Goal: Information Seeking & Learning: Learn about a topic

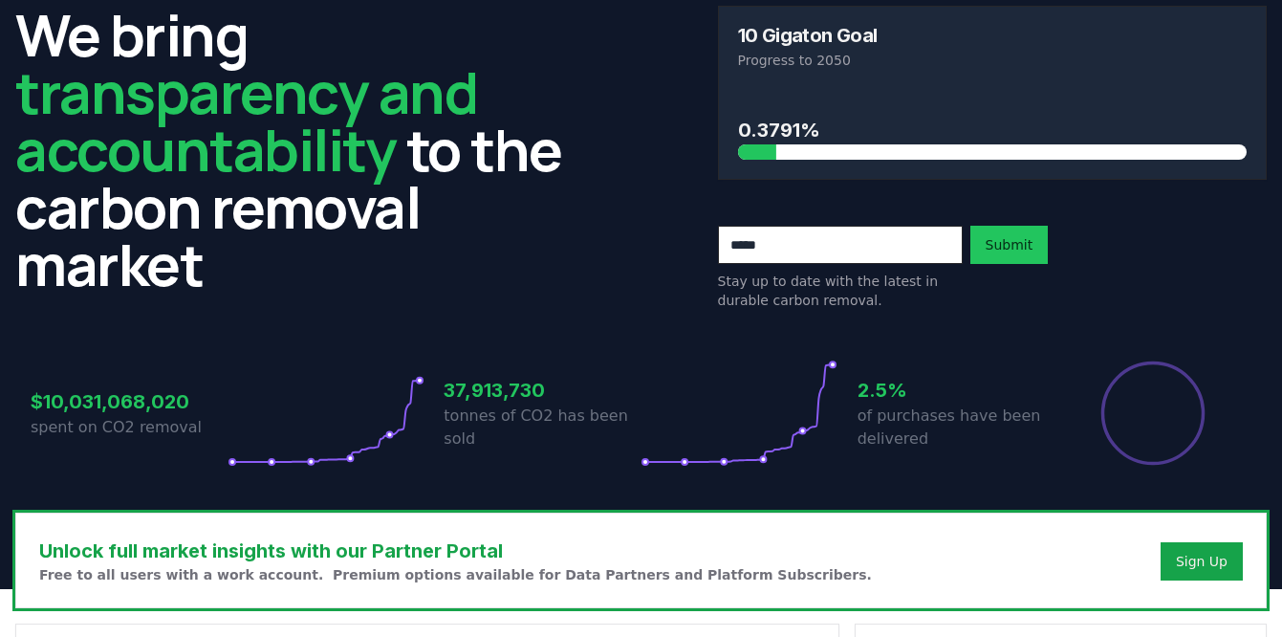
scroll to position [76, 0]
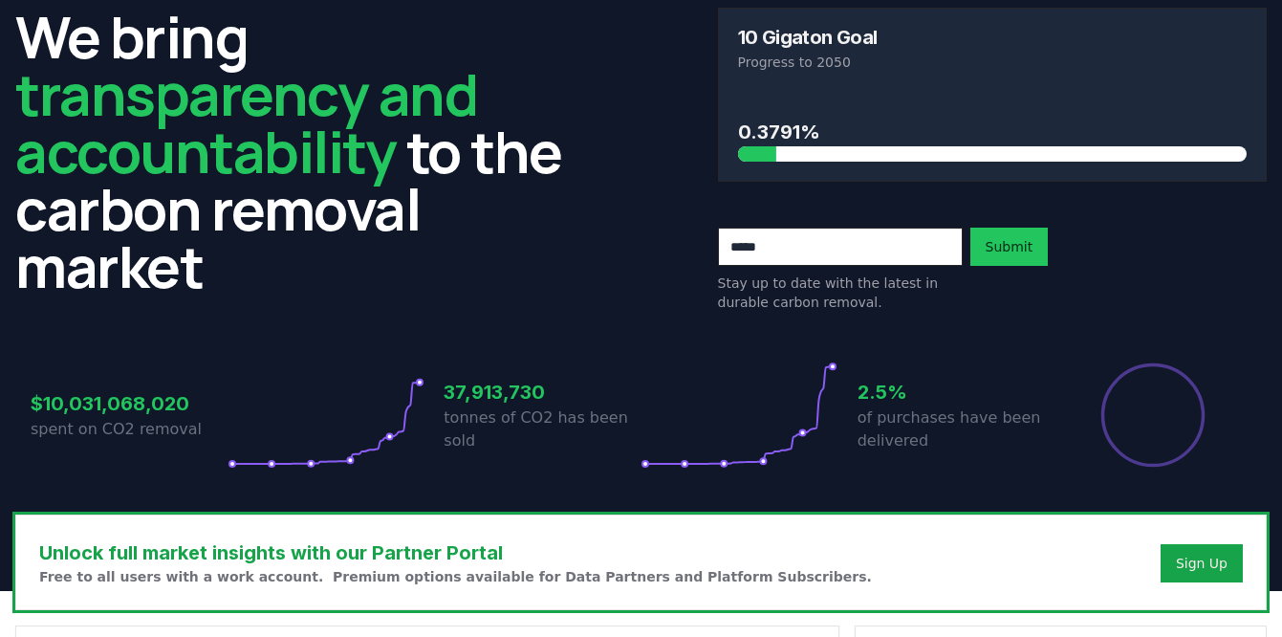
click at [387, 437] on circle at bounding box center [390, 436] width 6 height 6
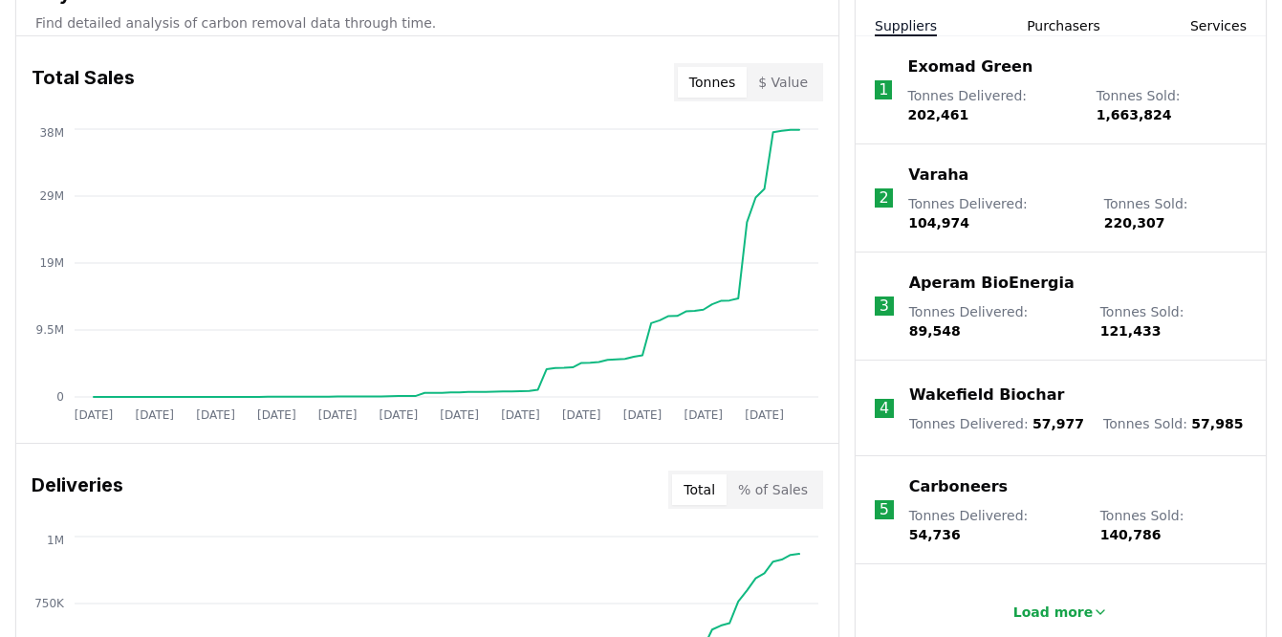
scroll to position [748, 0]
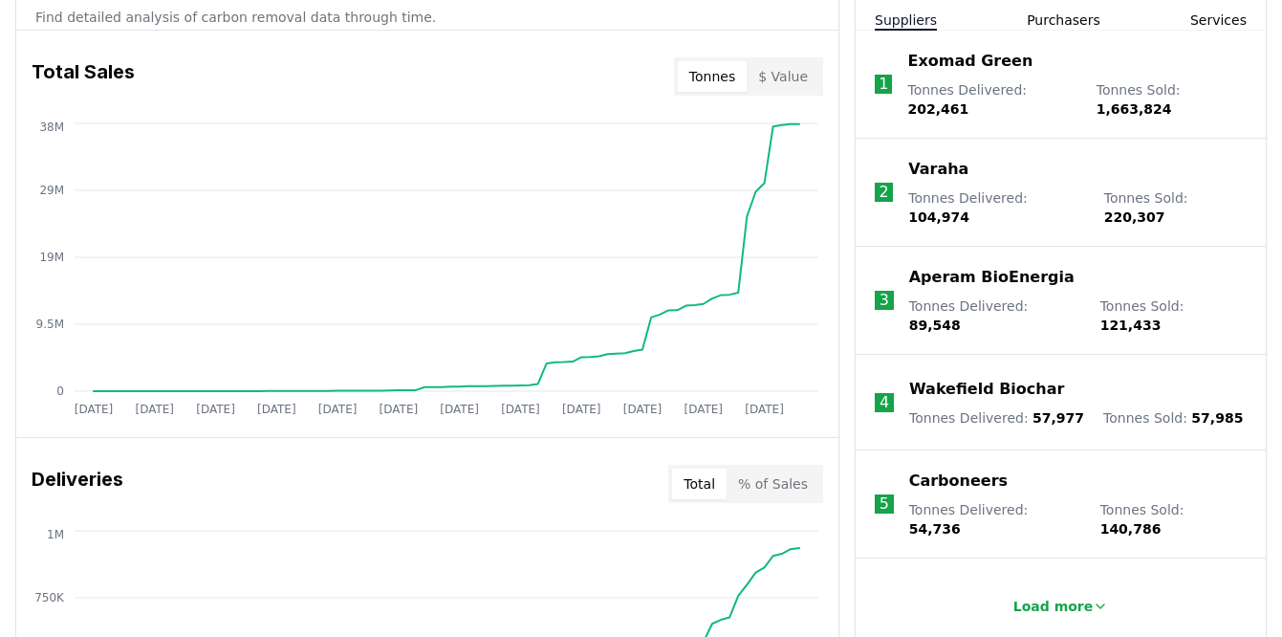
click at [791, 69] on button "$ Value" at bounding box center [783, 76] width 73 height 31
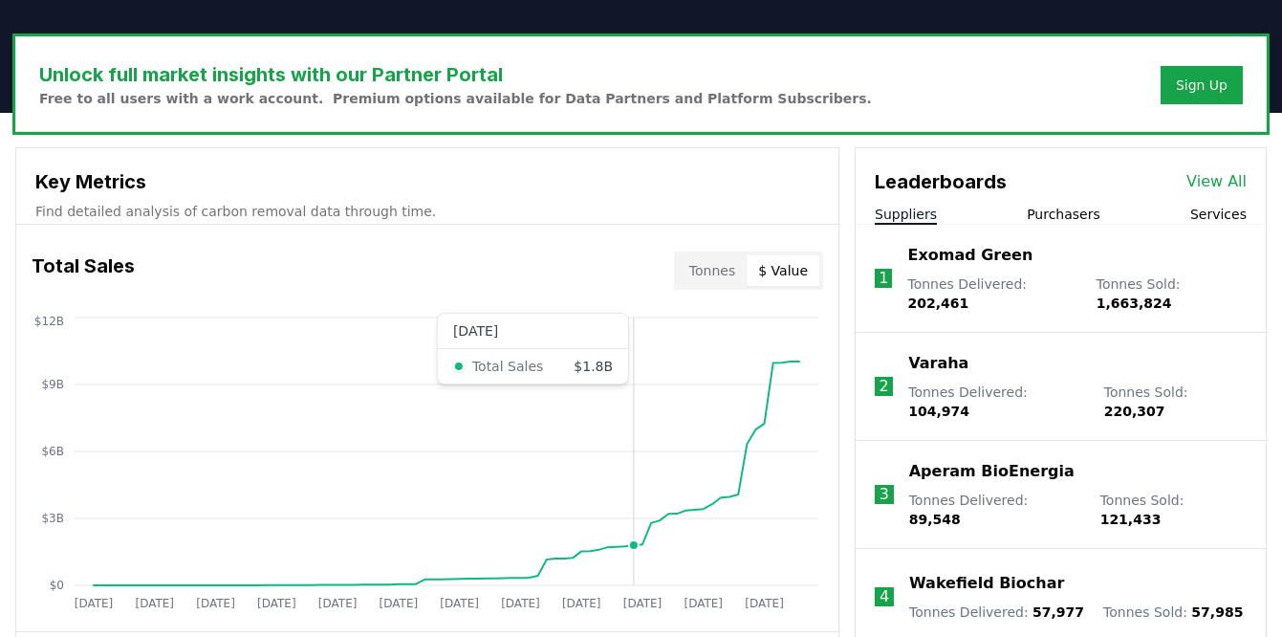
scroll to position [555, 0]
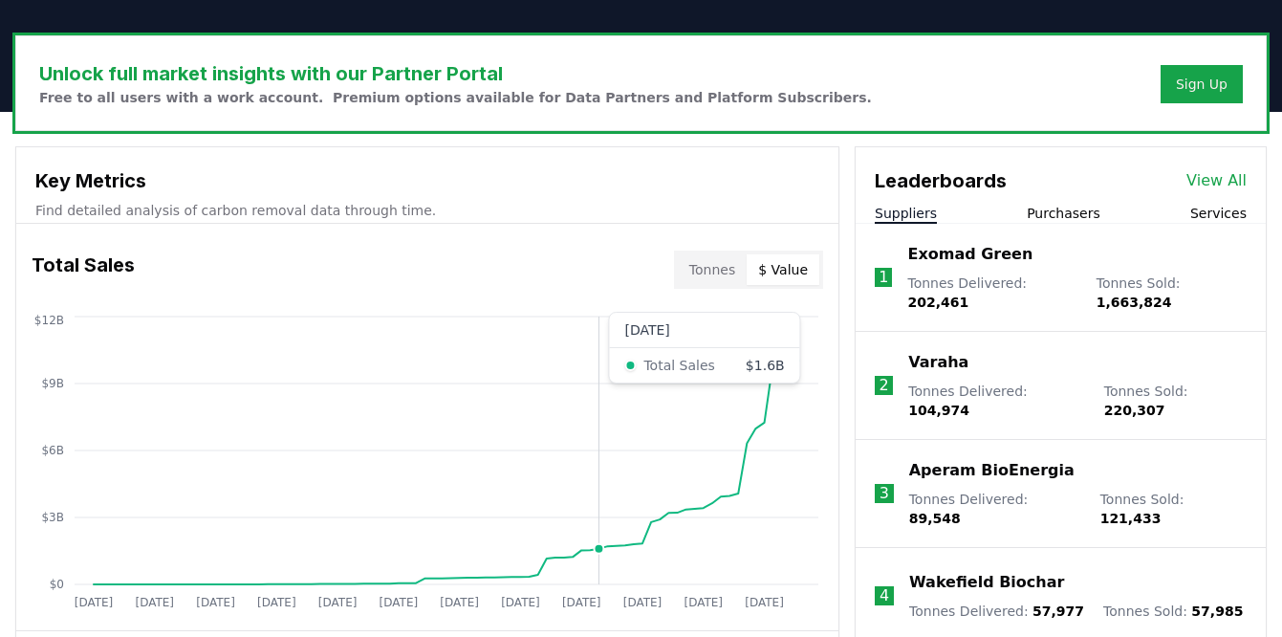
click at [601, 580] on icon "[DATE] [DATE] [DATE] [DATE] [DATE] [DATE] [DATE] [DATE] [DATE] [DATE] [DATE] [D…" at bounding box center [419, 465] width 807 height 306
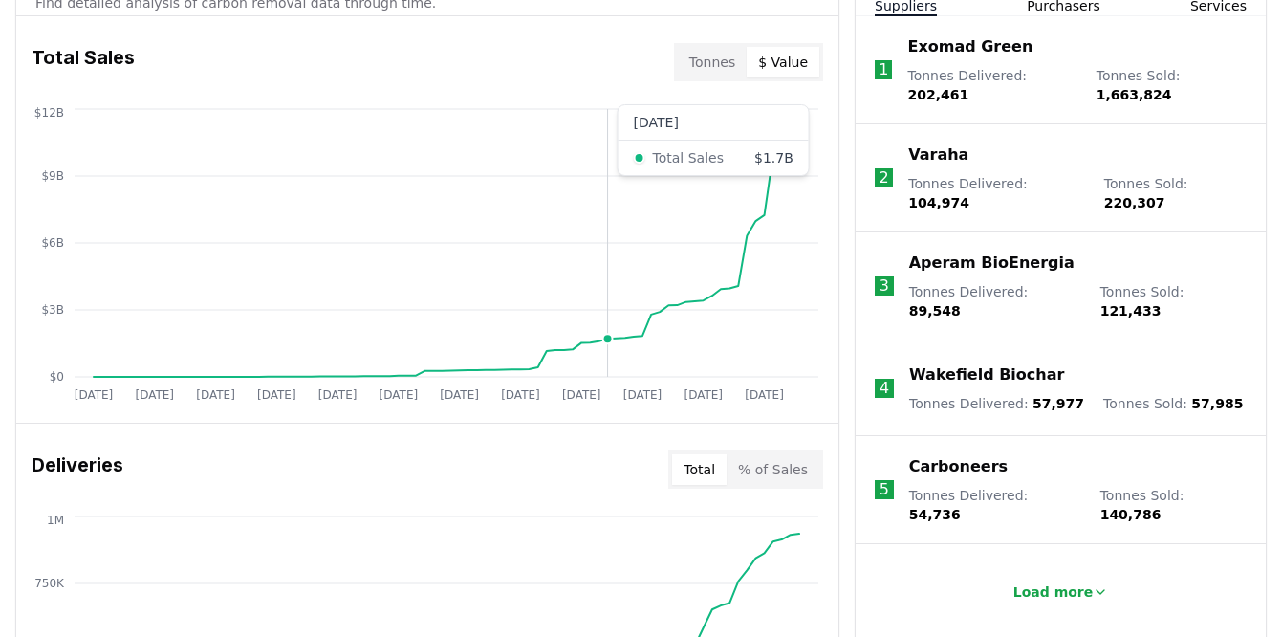
scroll to position [764, 0]
click at [642, 352] on icon "[DATE] [DATE] [DATE] [DATE] [DATE] [DATE] [DATE] [DATE] [DATE] [DATE] [DATE] [D…" at bounding box center [419, 256] width 807 height 306
click at [737, 358] on icon "[DATE] [DATE] [DATE] [DATE] [DATE] [DATE] [DATE] [DATE] [DATE] [DATE] [DATE] [D…" at bounding box center [419, 256] width 807 height 306
click at [634, 359] on icon "[DATE] [DATE] [DATE] [DATE] [DATE] [DATE] [DATE] [DATE] [DATE] [DATE] [DATE] [D…" at bounding box center [419, 256] width 807 height 306
drag, startPoint x: 687, startPoint y: 293, endPoint x: 704, endPoint y: 293, distance: 17.2
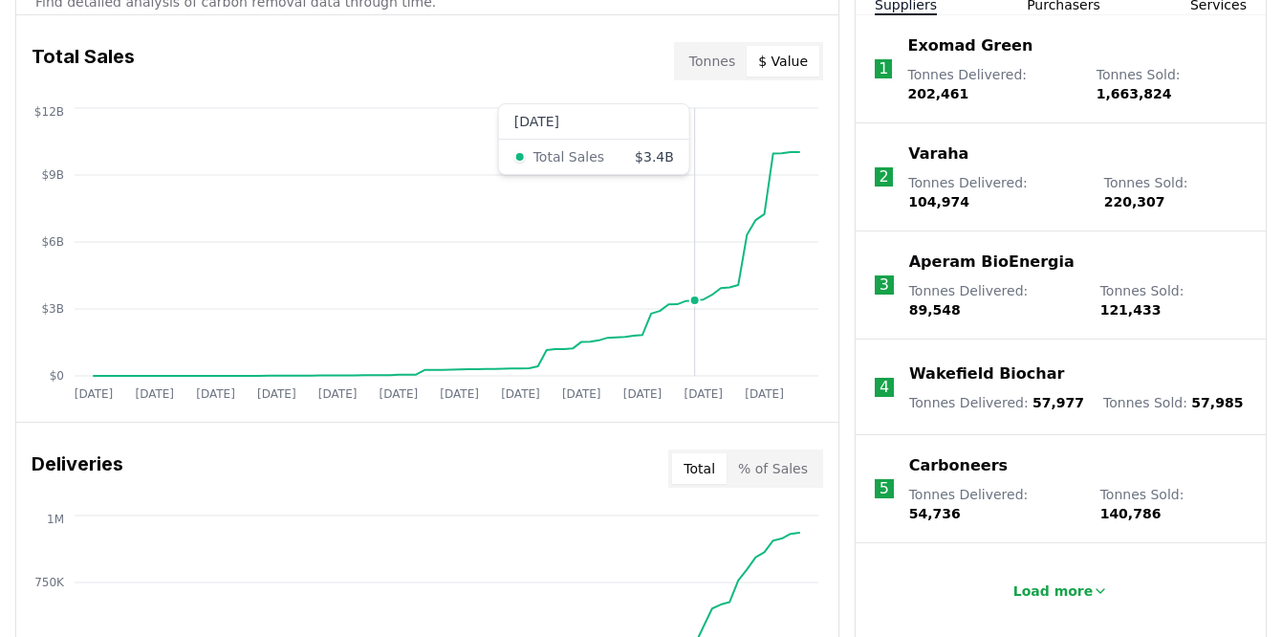
click at [704, 293] on icon "[DATE] [DATE] [DATE] [DATE] [DATE] [DATE] [DATE] [DATE] [DATE] [DATE] [DATE] [D…" at bounding box center [419, 256] width 807 height 306
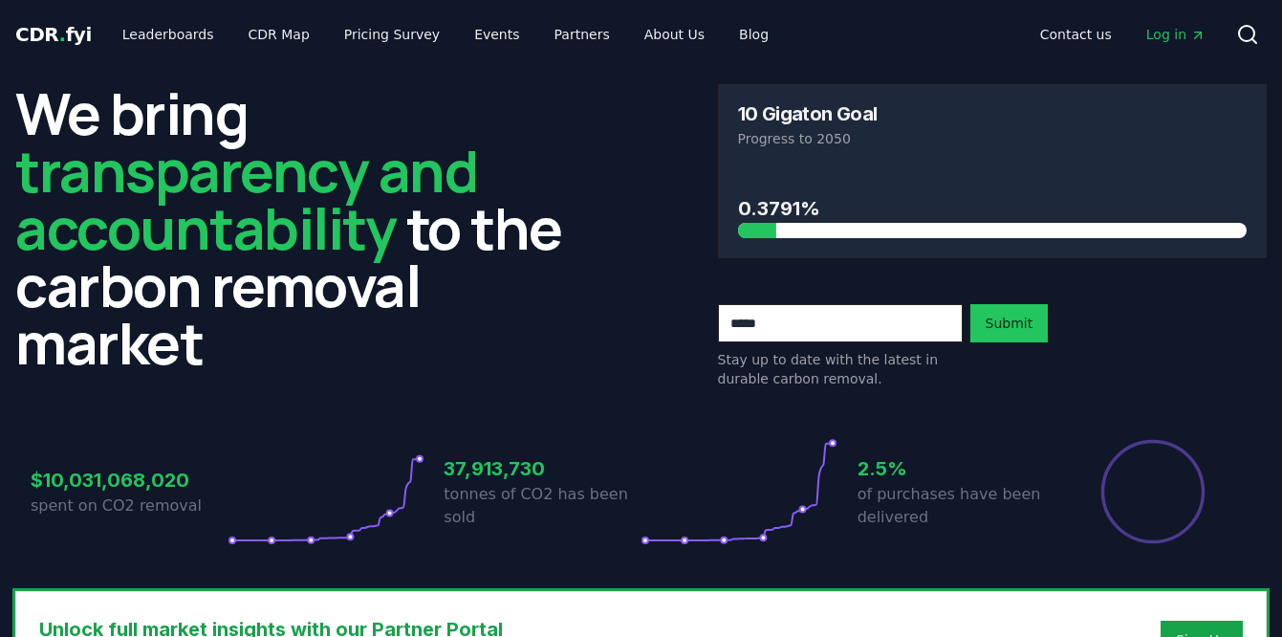
scroll to position [0, 0]
click at [650, 34] on link "About Us" at bounding box center [674, 34] width 91 height 34
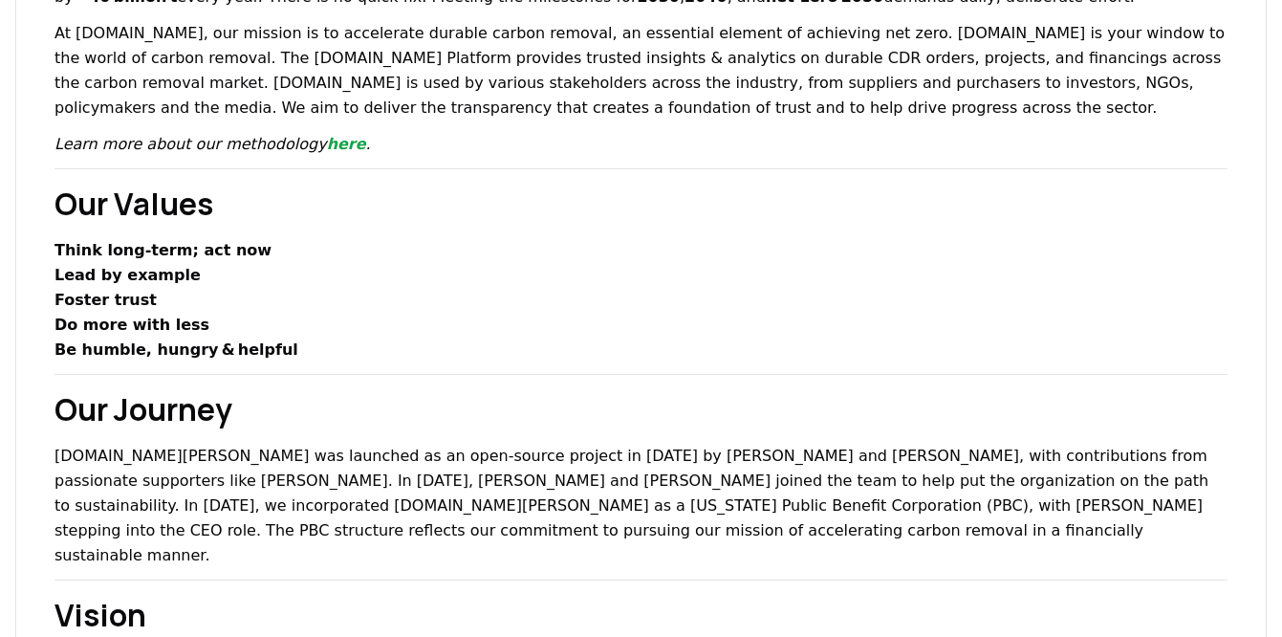
scroll to position [297, 0]
